Goal: Information Seeking & Learning: Learn about a topic

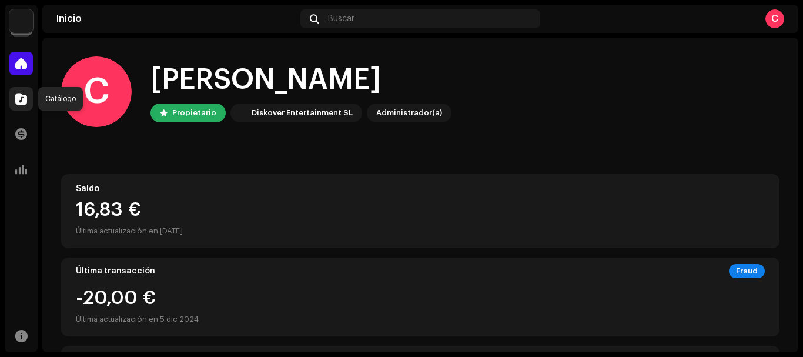
click at [24, 98] on span at bounding box center [21, 98] width 12 height 9
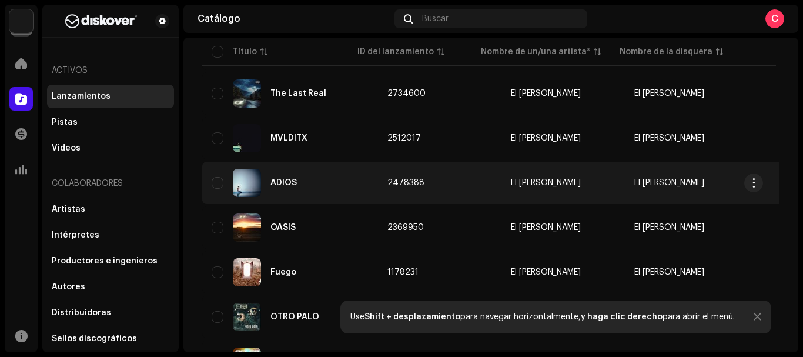
scroll to position [176, 0]
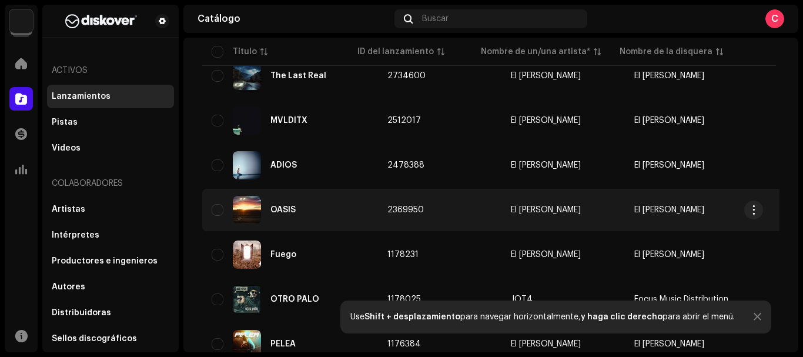
click at [286, 211] on div "OASIS" at bounding box center [283, 210] width 25 height 8
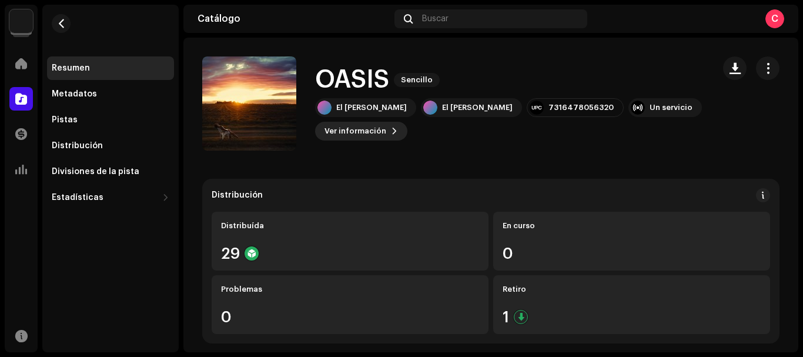
click at [375, 134] on span "Ver información" at bounding box center [356, 131] width 62 height 24
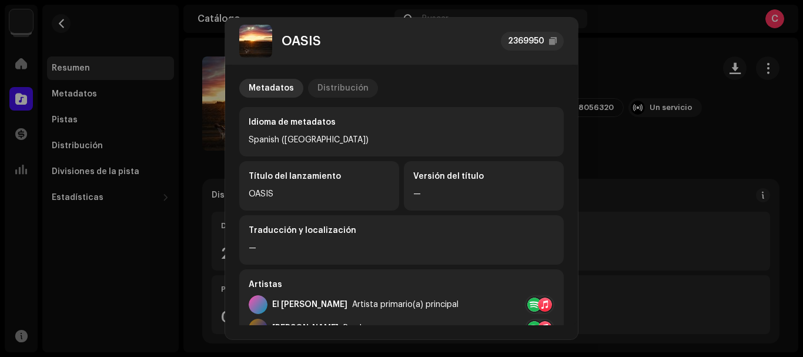
click at [329, 91] on div "Distribución" at bounding box center [343, 88] width 51 height 19
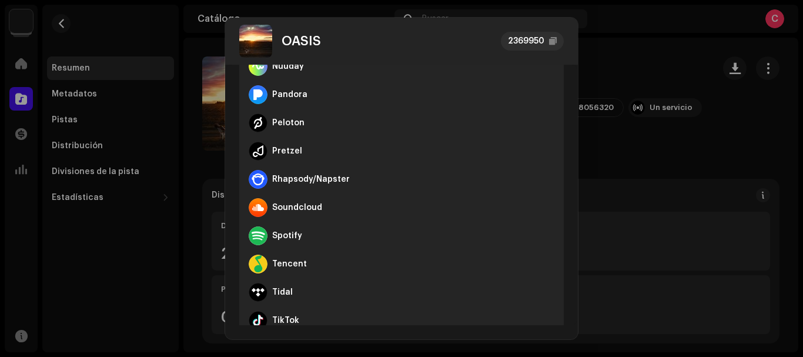
scroll to position [704, 0]
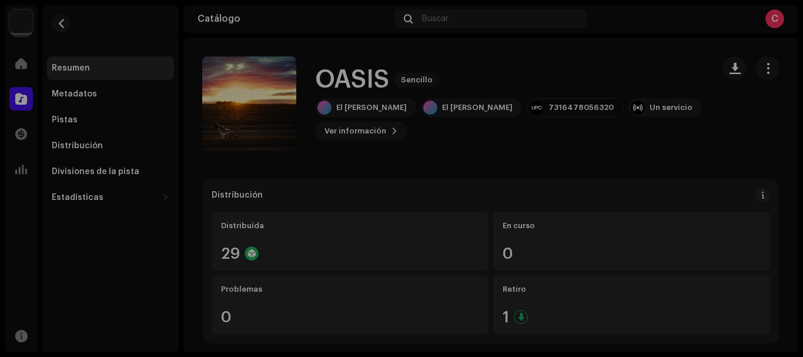
click at [670, 123] on div "OASIS 2369950 Metadatos Distribución Fecha de lanzamiento 16 ago 2024 (Medianoc…" at bounding box center [401, 178] width 803 height 357
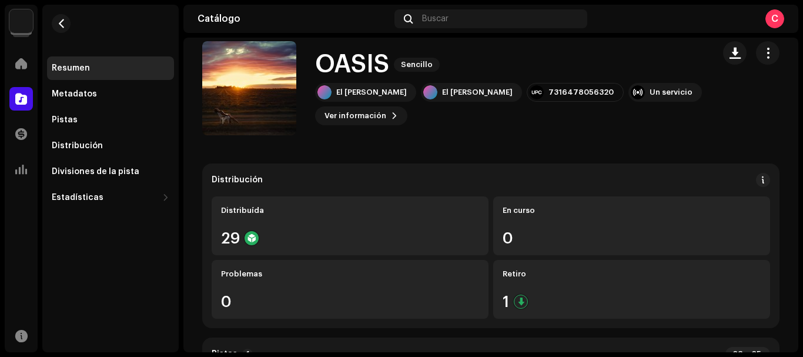
scroll to position [0, 0]
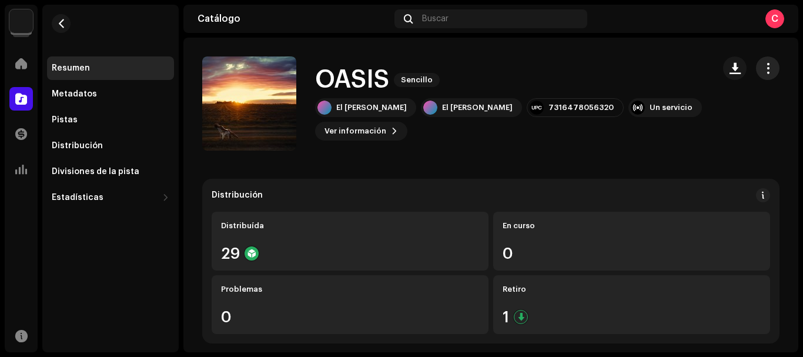
click at [770, 73] on button "button" at bounding box center [768, 68] width 24 height 24
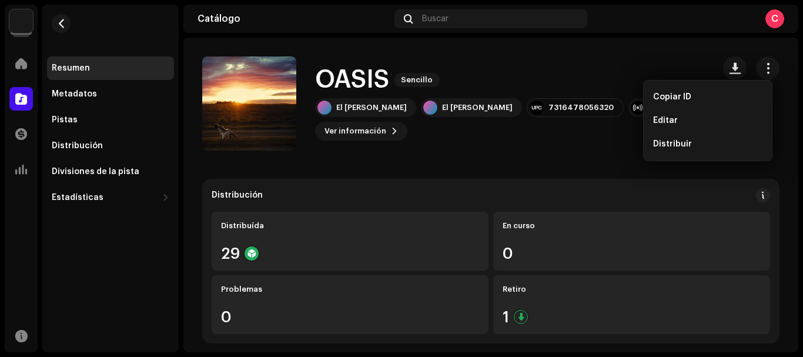
click at [527, 150] on div "OASIS Sencillo El [PERSON_NAME] El [PERSON_NAME] 7316478056320 Un servicio Ver …" at bounding box center [453, 103] width 502 height 94
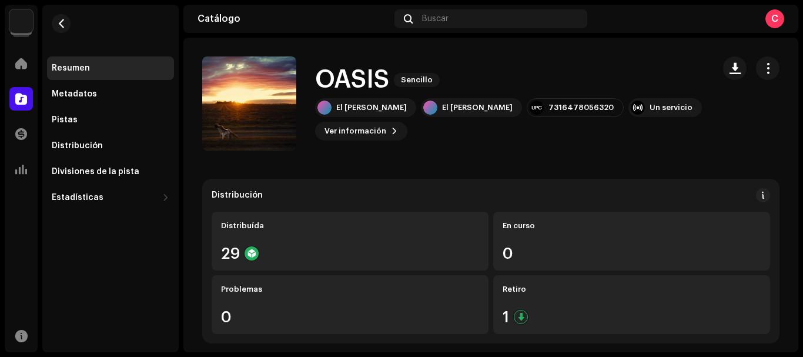
click at [368, 81] on h1 "OASIS" at bounding box center [352, 79] width 74 height 27
click at [351, 131] on span "Ver información" at bounding box center [356, 131] width 62 height 24
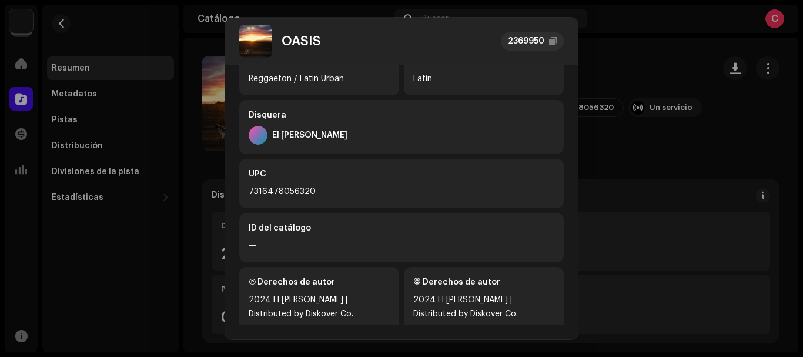
scroll to position [372, 0]
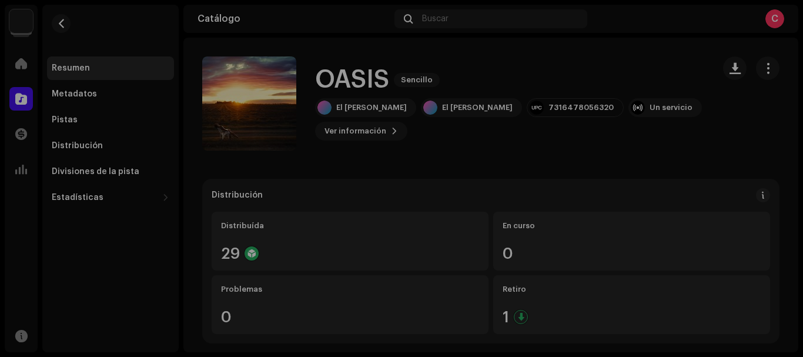
click at [645, 155] on div "OASIS 2369950 Metadatos Distribución Idioma de metadatos Spanish ([GEOGRAPHIC_D…" at bounding box center [401, 178] width 803 height 357
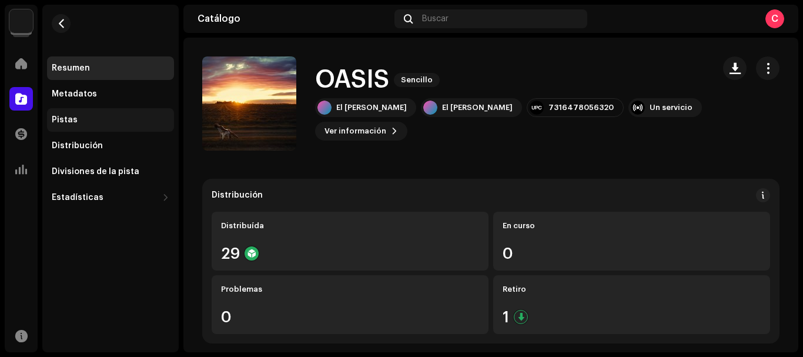
click at [91, 119] on div "Pistas" at bounding box center [111, 119] width 118 height 9
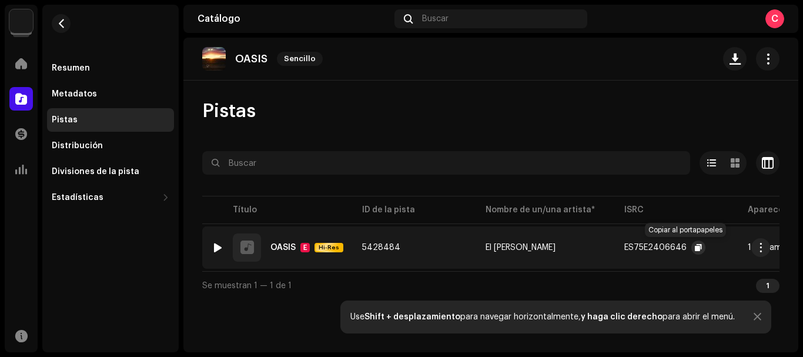
click at [695, 247] on span "button" at bounding box center [698, 247] width 7 height 9
